Goal: Manage account settings

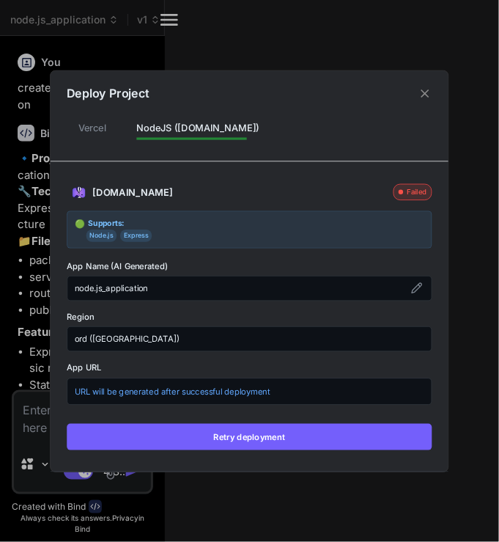
scroll to position [1118, 0]
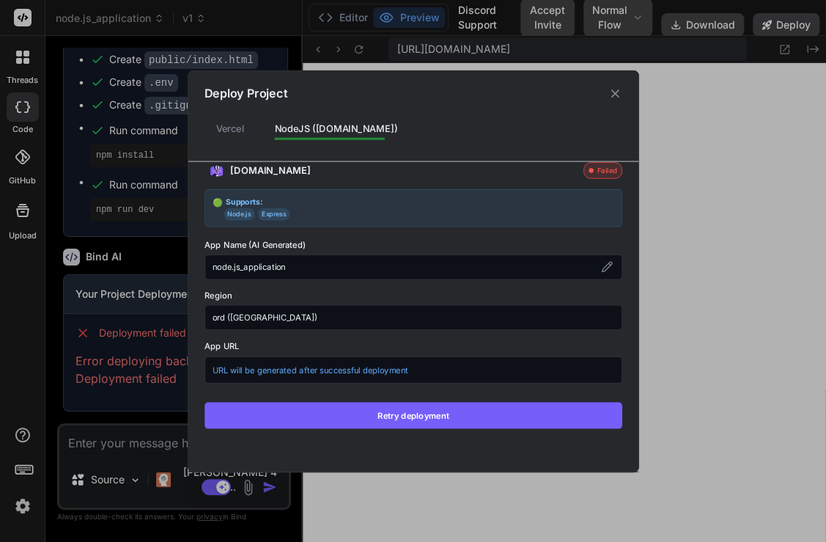
type textarea "x"
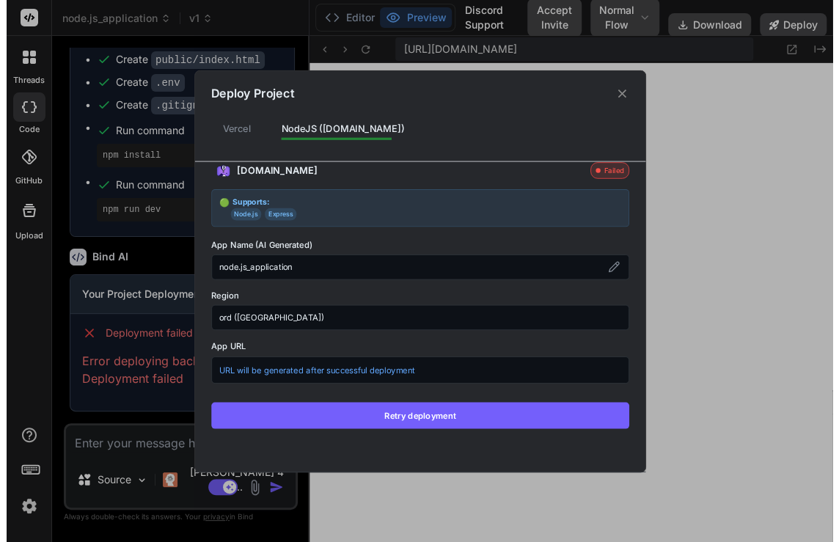
scroll to position [895, 0]
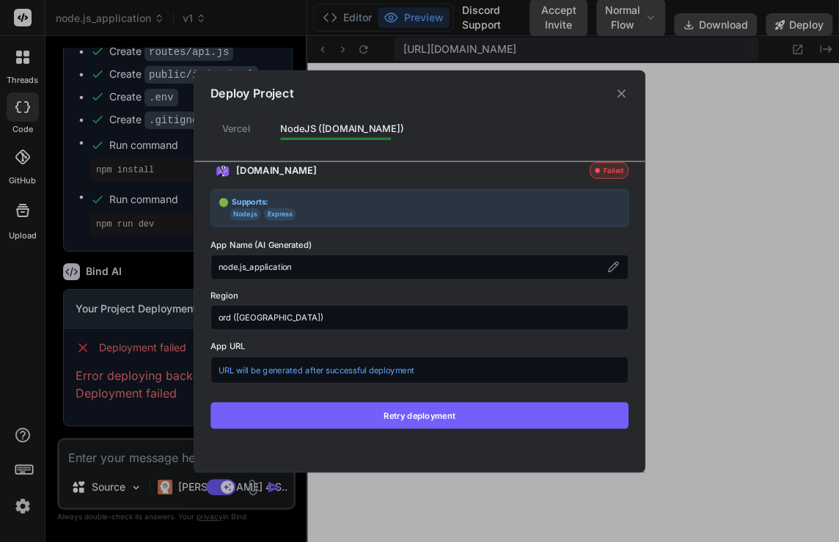
click at [499, 89] on icon at bounding box center [622, 94] width 14 height 14
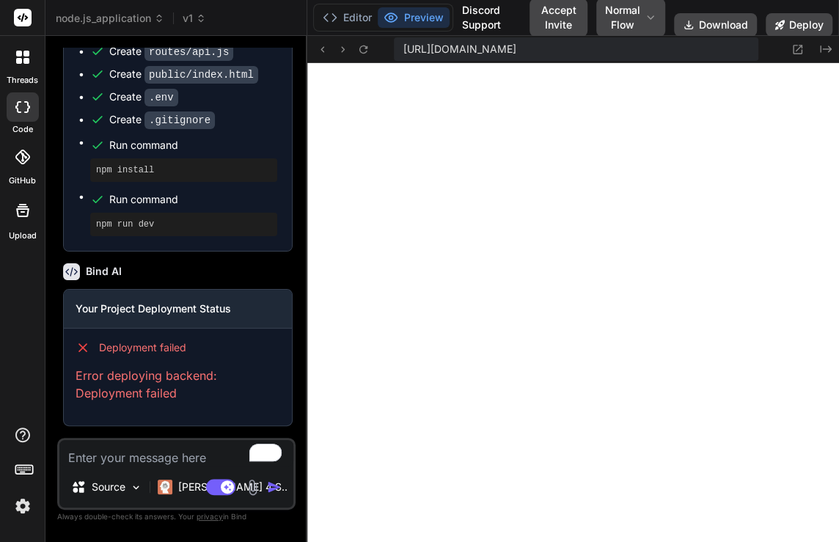
click at [27, 503] on img at bounding box center [22, 506] width 25 height 25
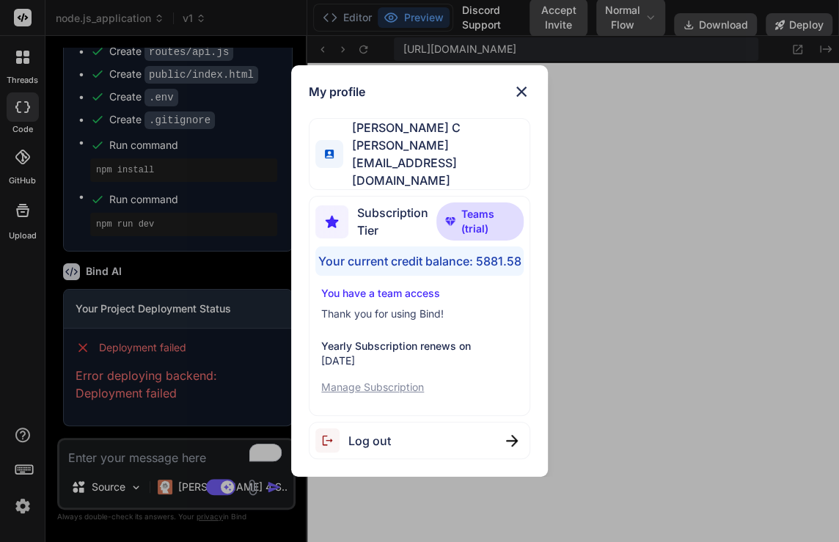
click at [292, 48] on div "My profile Saravanan C saravanan@witarist.com Subscription Tier Teams (trial) Y…" at bounding box center [419, 271] width 839 height 542
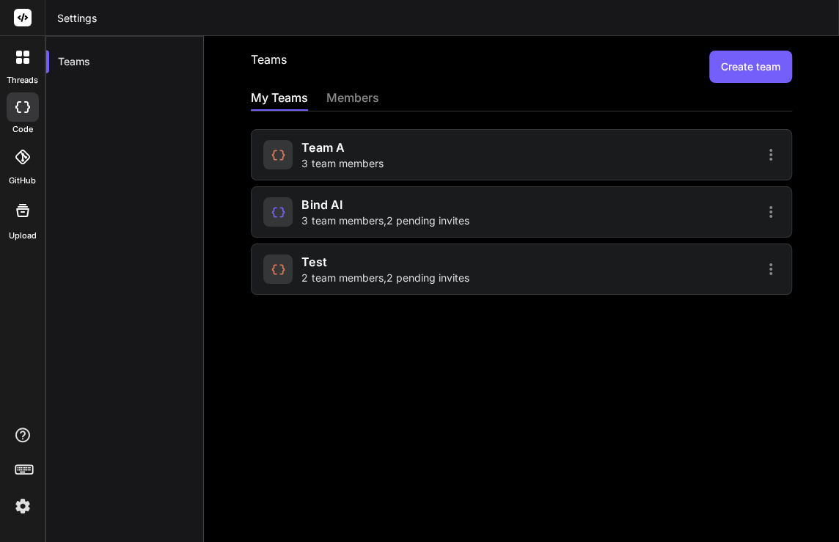
click at [331, 150] on span "team a" at bounding box center [322, 148] width 43 height 18
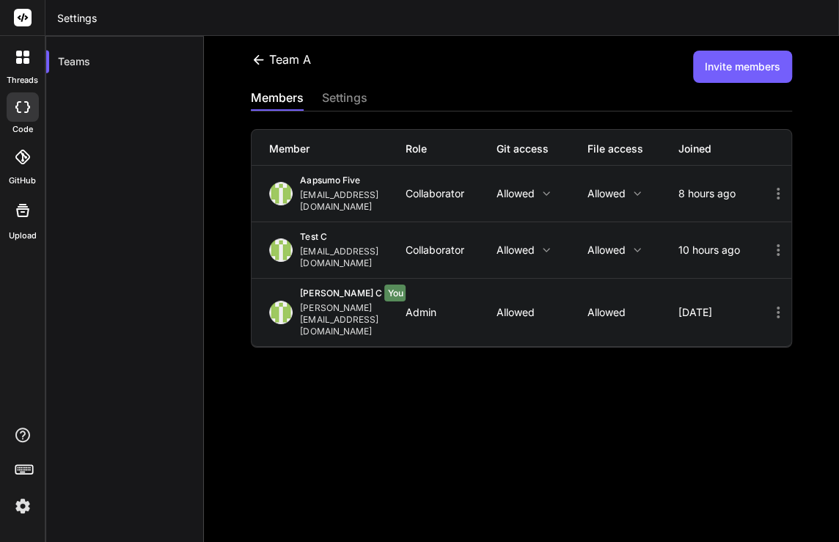
click at [777, 188] on icon at bounding box center [778, 194] width 3 height 12
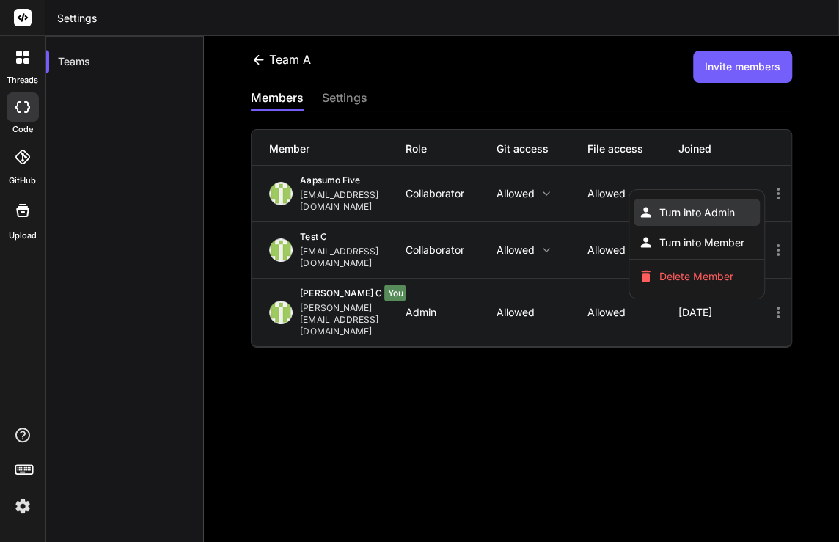
click at [699, 205] on span "Turn into Admin" at bounding box center [697, 212] width 76 height 15
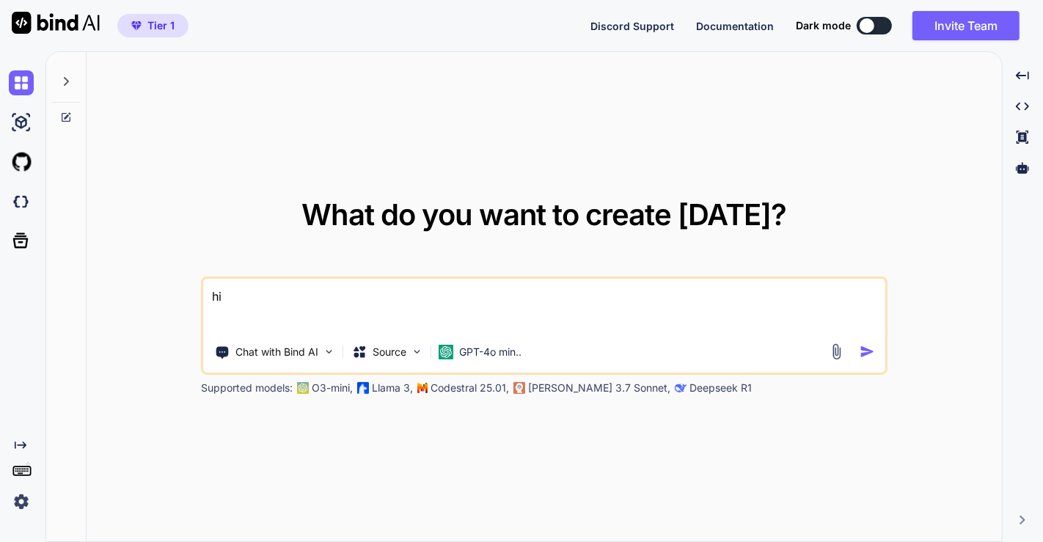
click at [25, 503] on img at bounding box center [21, 501] width 25 height 25
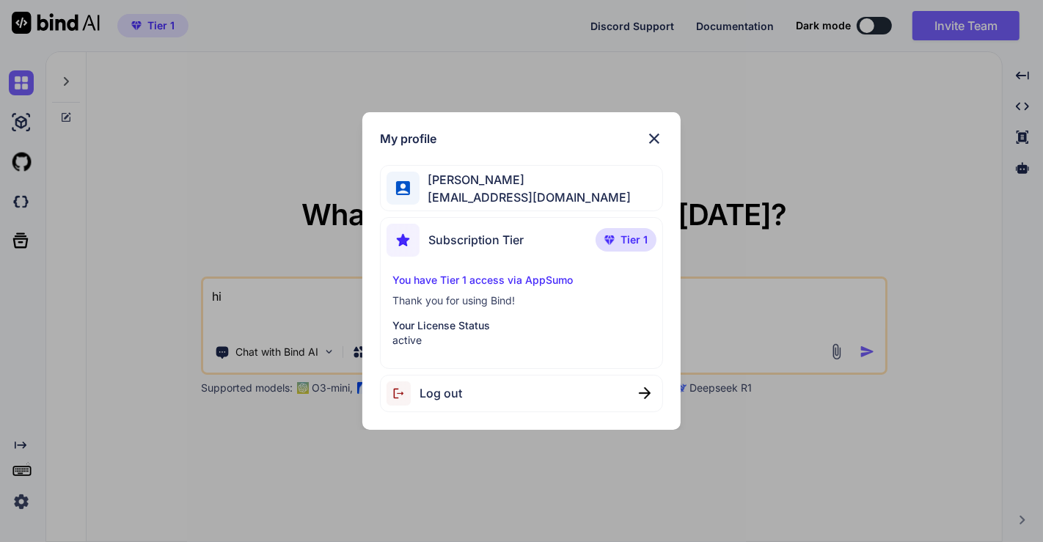
click at [542, 390] on div "Log out" at bounding box center [522, 393] width 284 height 37
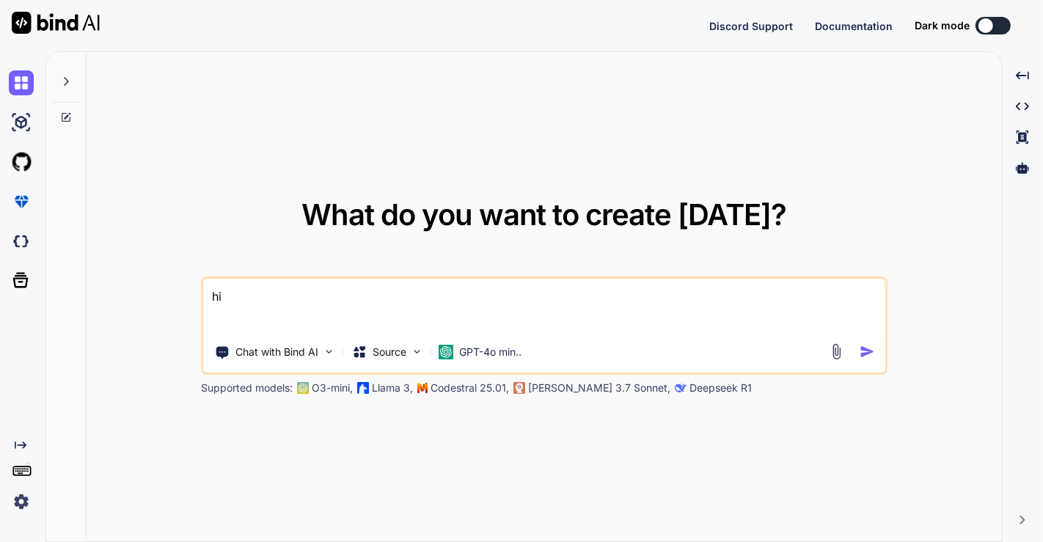
type textarea "x"
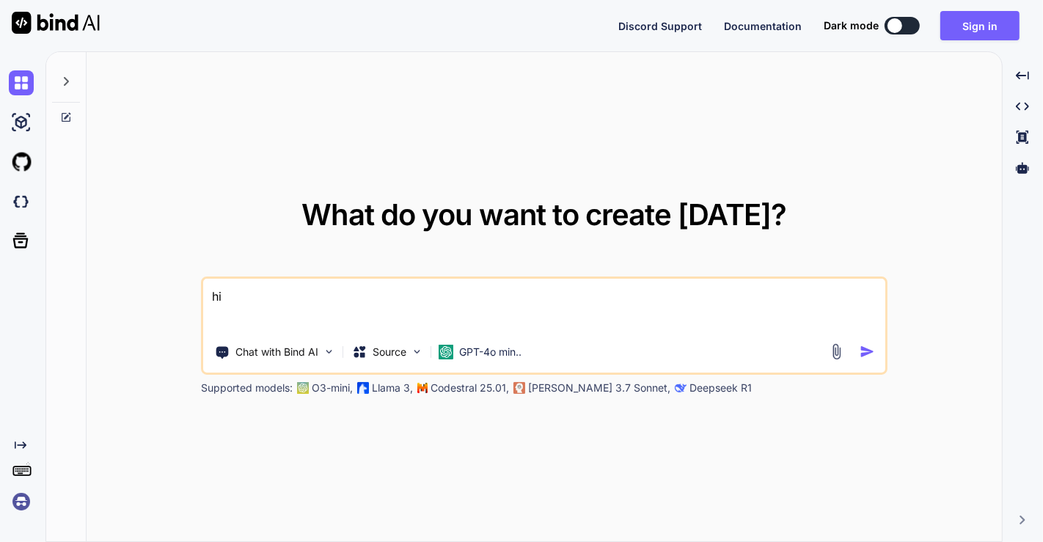
click at [24, 506] on img at bounding box center [21, 501] width 25 height 25
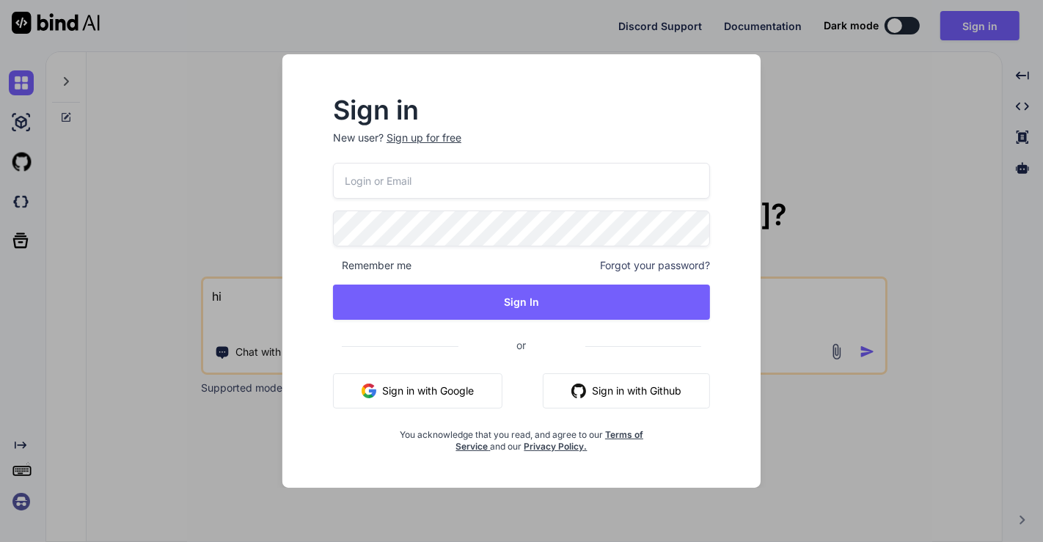
type input "tamir@efa.co.il"
click at [438, 172] on input "tamir@efa.co.il" at bounding box center [521, 181] width 377 height 36
type input "[EMAIL_ADDRESS][DOMAIN_NAME]"
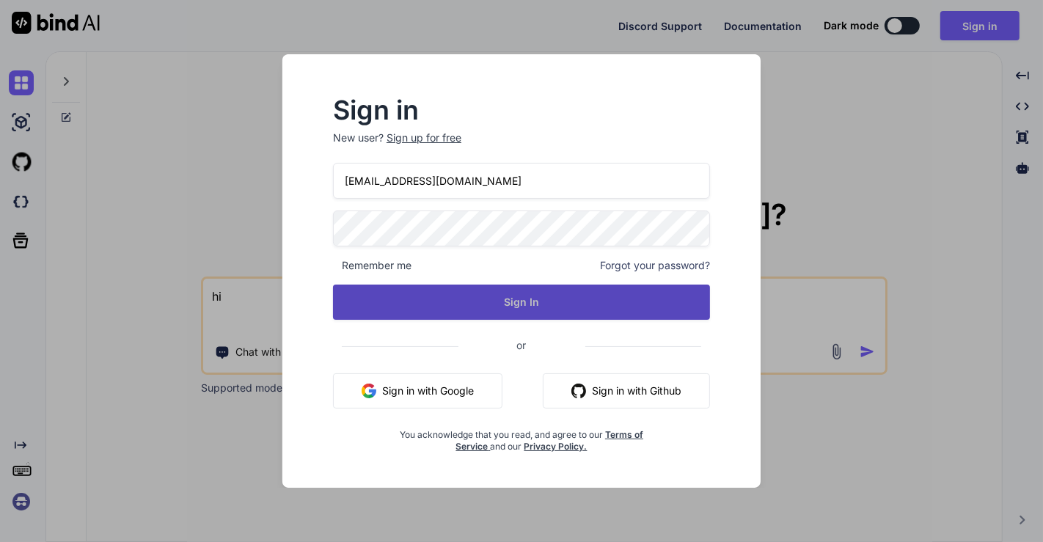
click at [477, 298] on button "Sign In" at bounding box center [521, 302] width 377 height 35
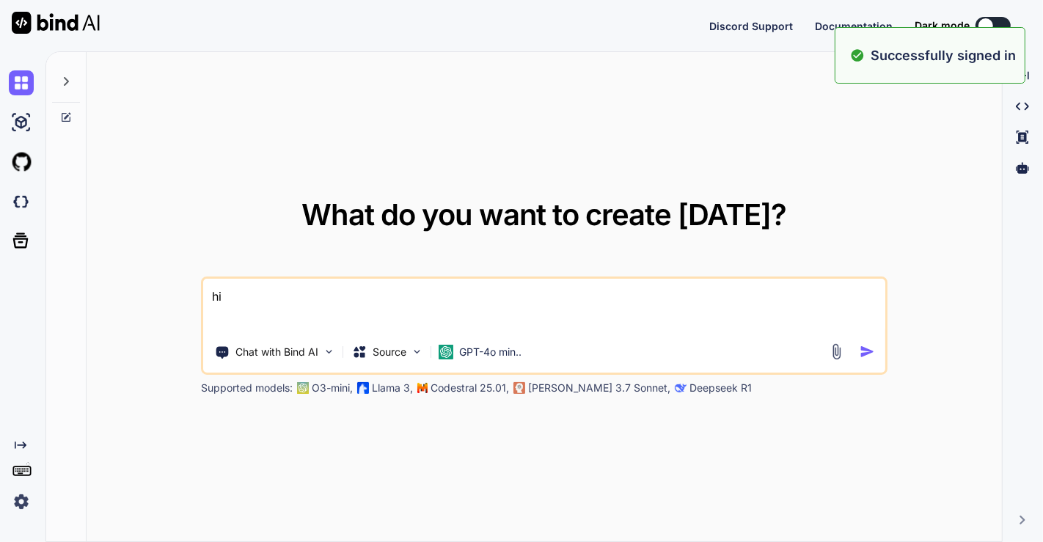
type textarea "x"
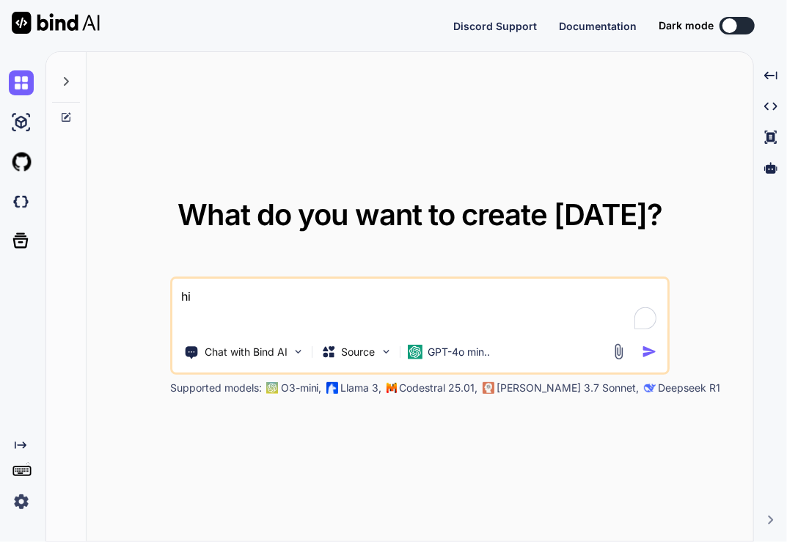
click at [21, 510] on img at bounding box center [21, 501] width 25 height 25
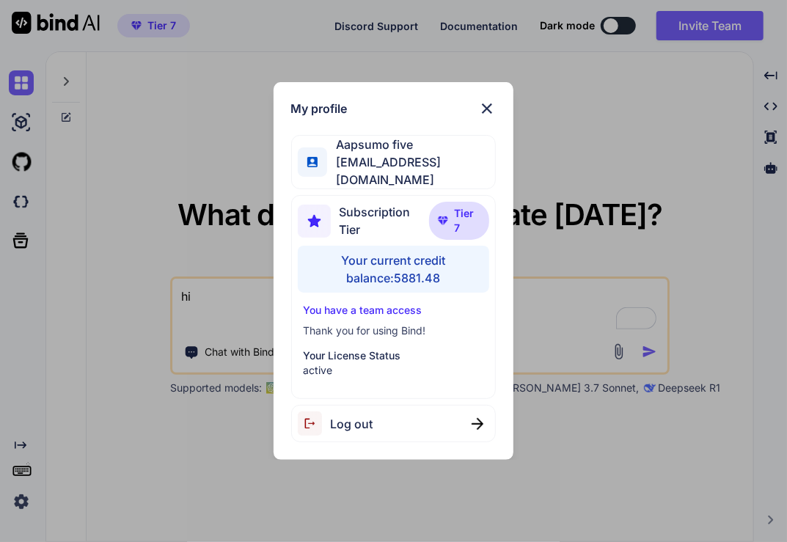
click at [612, 180] on div "My profile Aapsumo five [EMAIL_ADDRESS][DOMAIN_NAME] Subscription Tier Tier 7 Y…" at bounding box center [393, 271] width 787 height 542
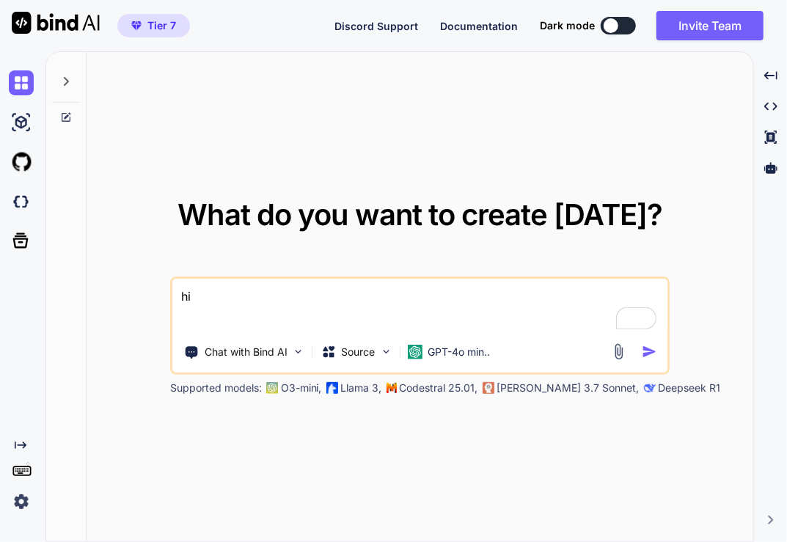
click at [285, 301] on textarea "hi" at bounding box center [420, 306] width 496 height 54
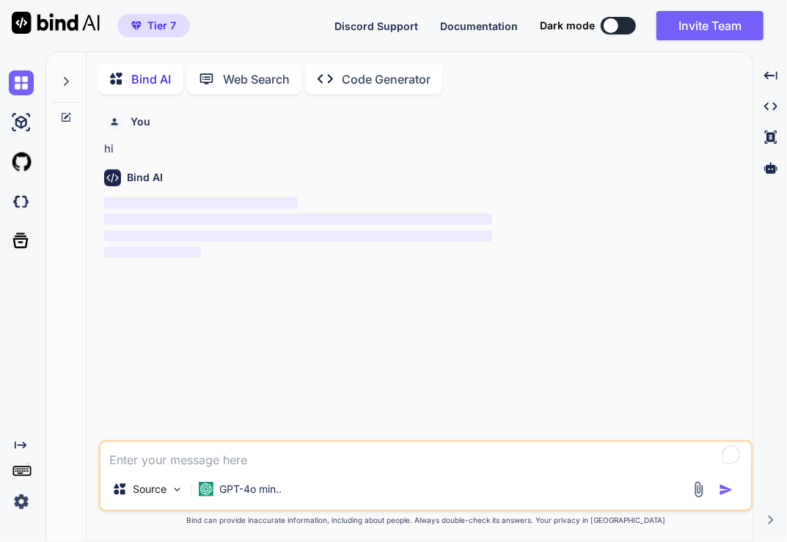
scroll to position [4, 0]
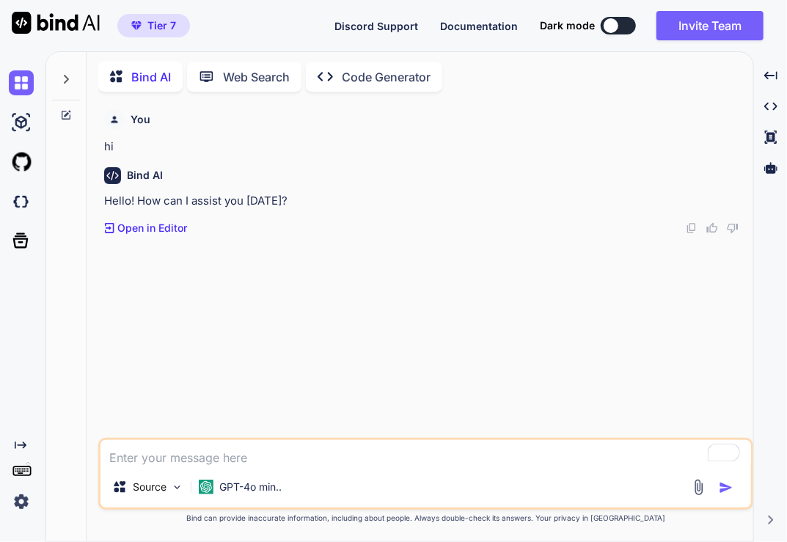
type textarea "x"
